Goal: Communication & Community: Answer question/provide support

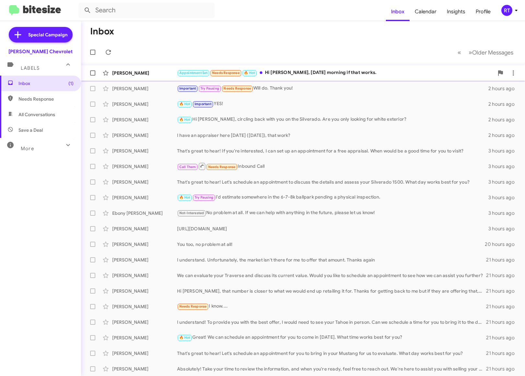
click at [300, 73] on div "Appointment Set Needs Response 🔥 Hot Hi [PERSON_NAME], [DATE] morning if that w…" at bounding box center [335, 72] width 317 height 7
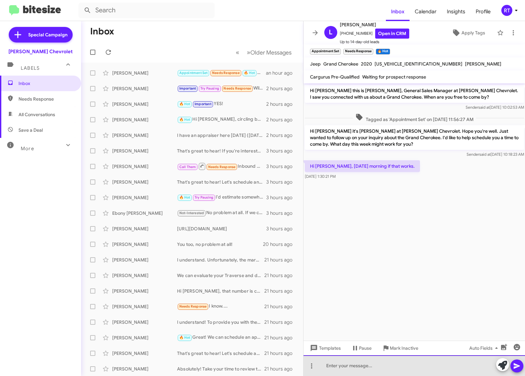
click at [341, 366] on div at bounding box center [415, 365] width 222 height 21
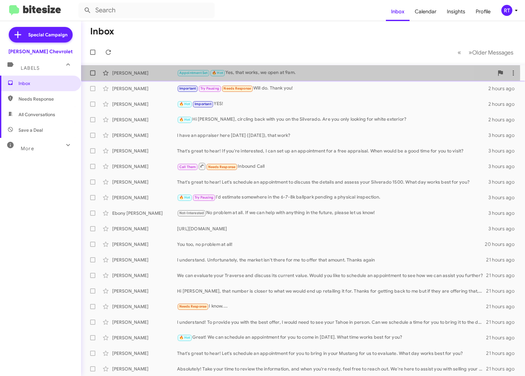
click at [126, 74] on div "[PERSON_NAME]" at bounding box center [144, 73] width 65 height 6
click at [267, 69] on div "Appointment Set 🔥 Hot Yes, that works, we open at 9am." at bounding box center [335, 72] width 317 height 7
click at [291, 72] on div "Appointment Set 🔥 Hot Needs Response Great! See you then" at bounding box center [335, 72] width 317 height 7
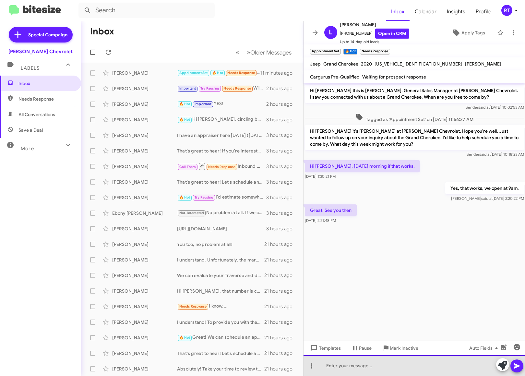
click at [327, 361] on div at bounding box center [415, 365] width 222 height 21
